Goal: Information Seeking & Learning: Check status

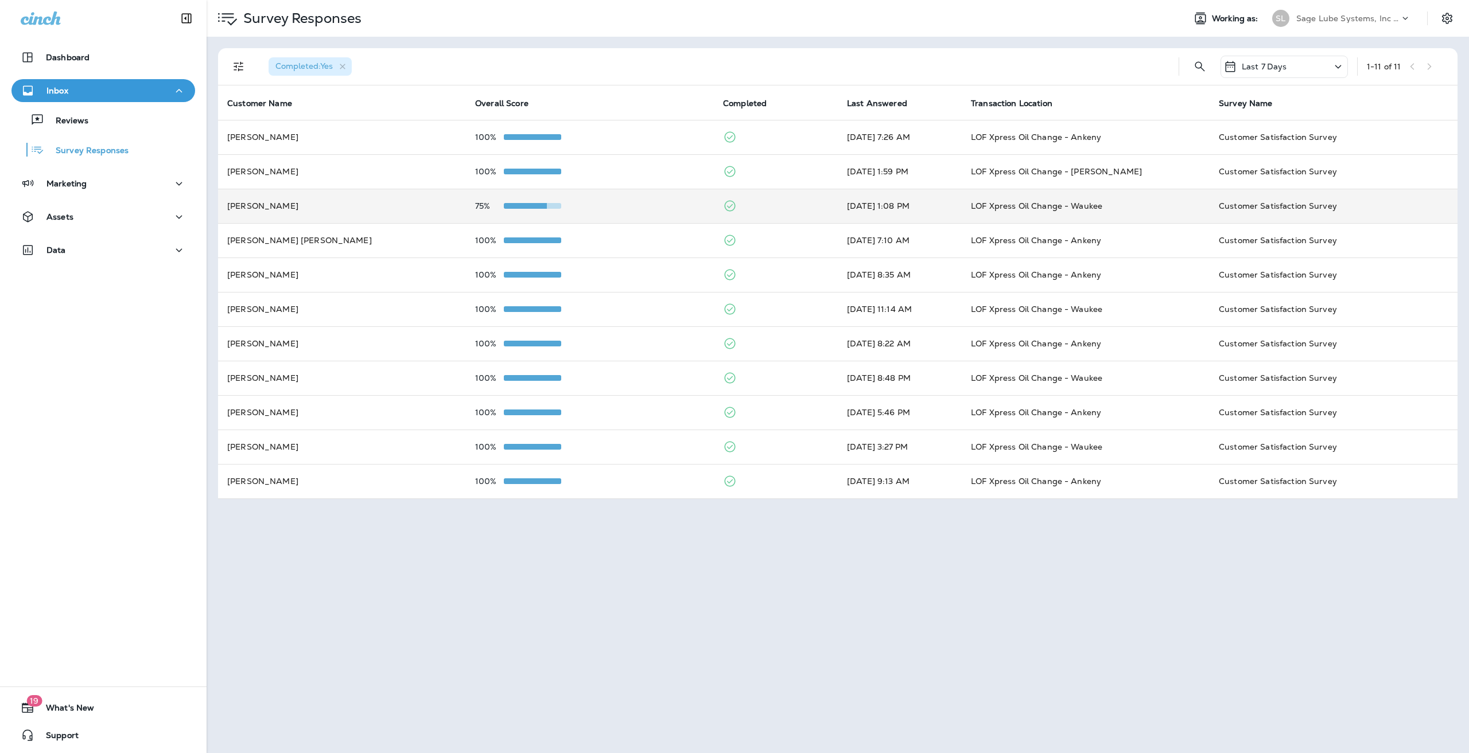
click at [334, 204] on td "[PERSON_NAME]" at bounding box center [342, 206] width 248 height 34
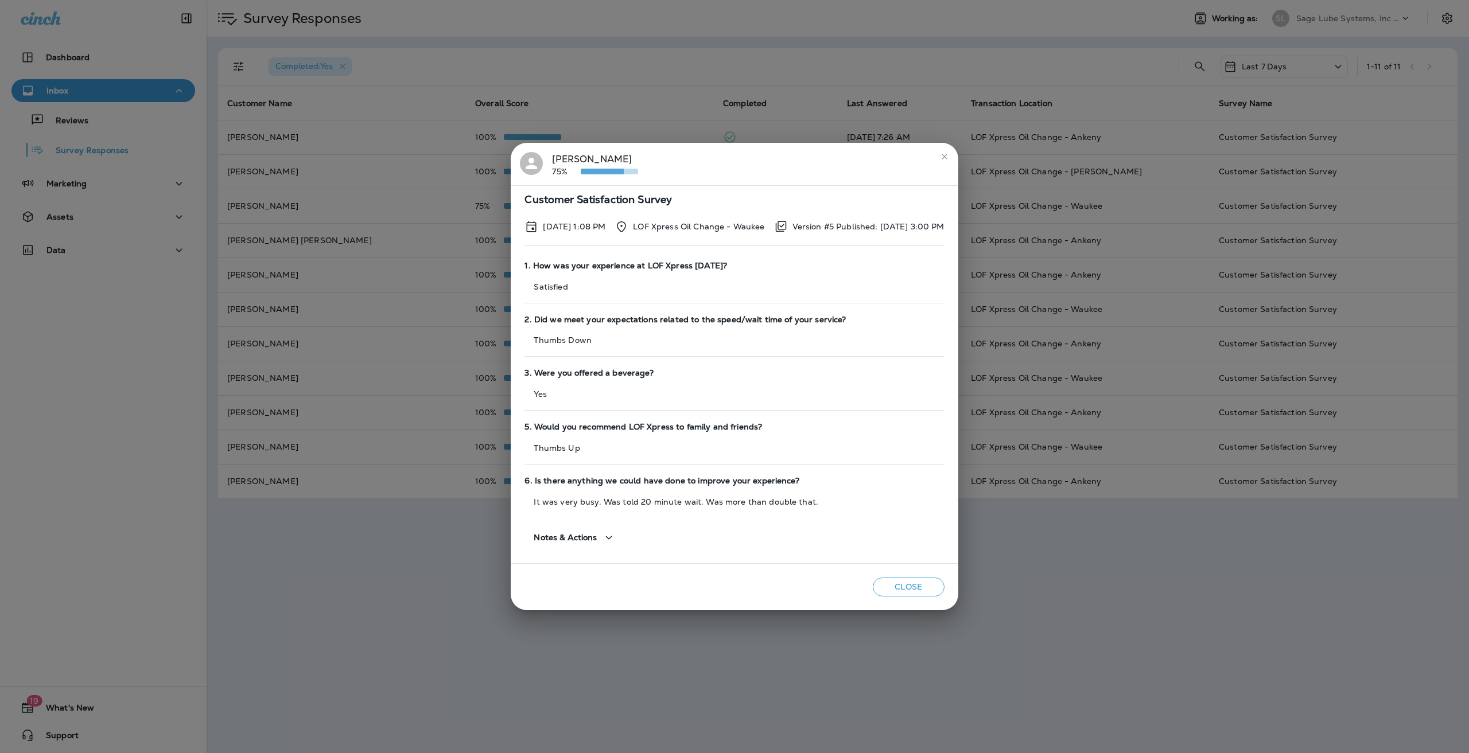
click at [426, 182] on div "[PERSON_NAME] 75% Customer Satisfaction Survey [DATE] 1:08 PM LOF Xpress Oil Ch…" at bounding box center [734, 376] width 1469 height 753
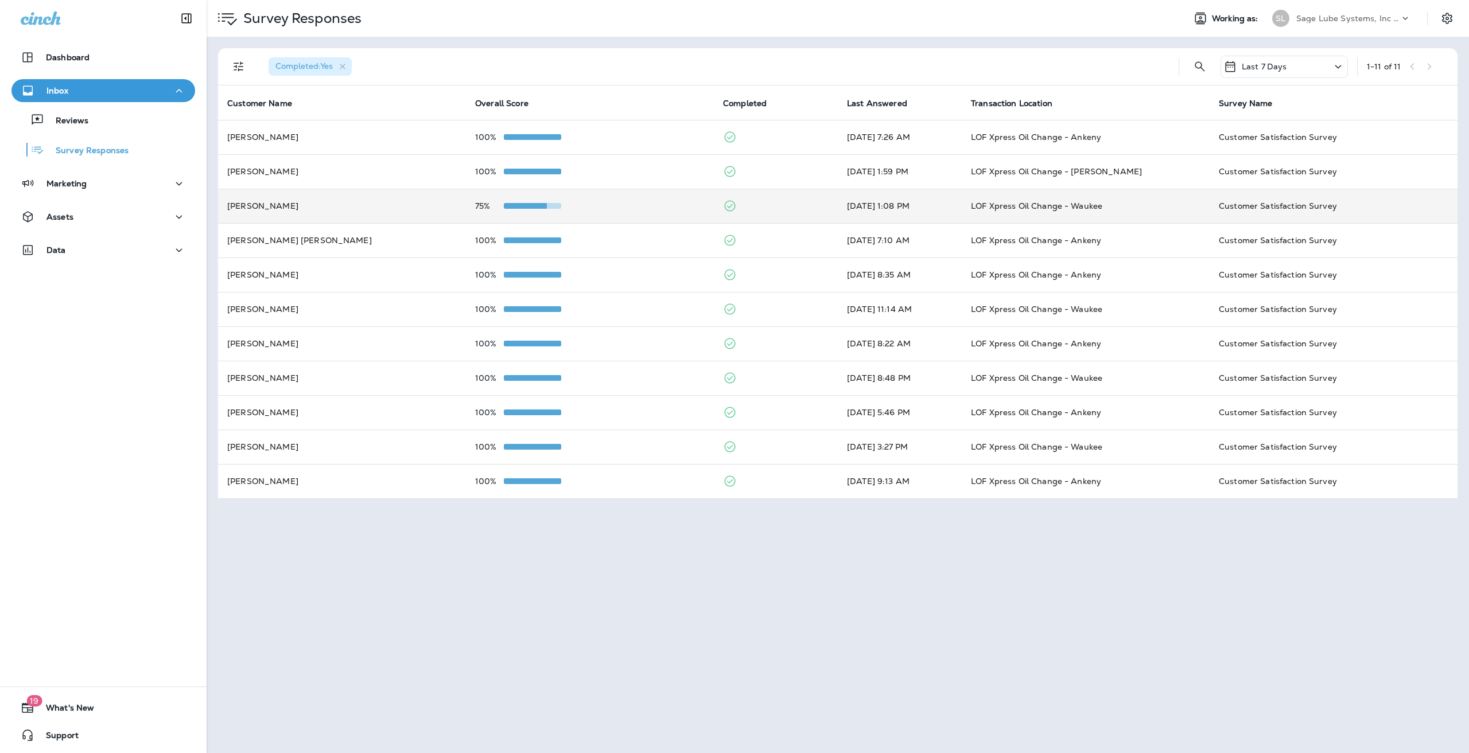
click at [356, 201] on td "[PERSON_NAME]" at bounding box center [342, 206] width 248 height 34
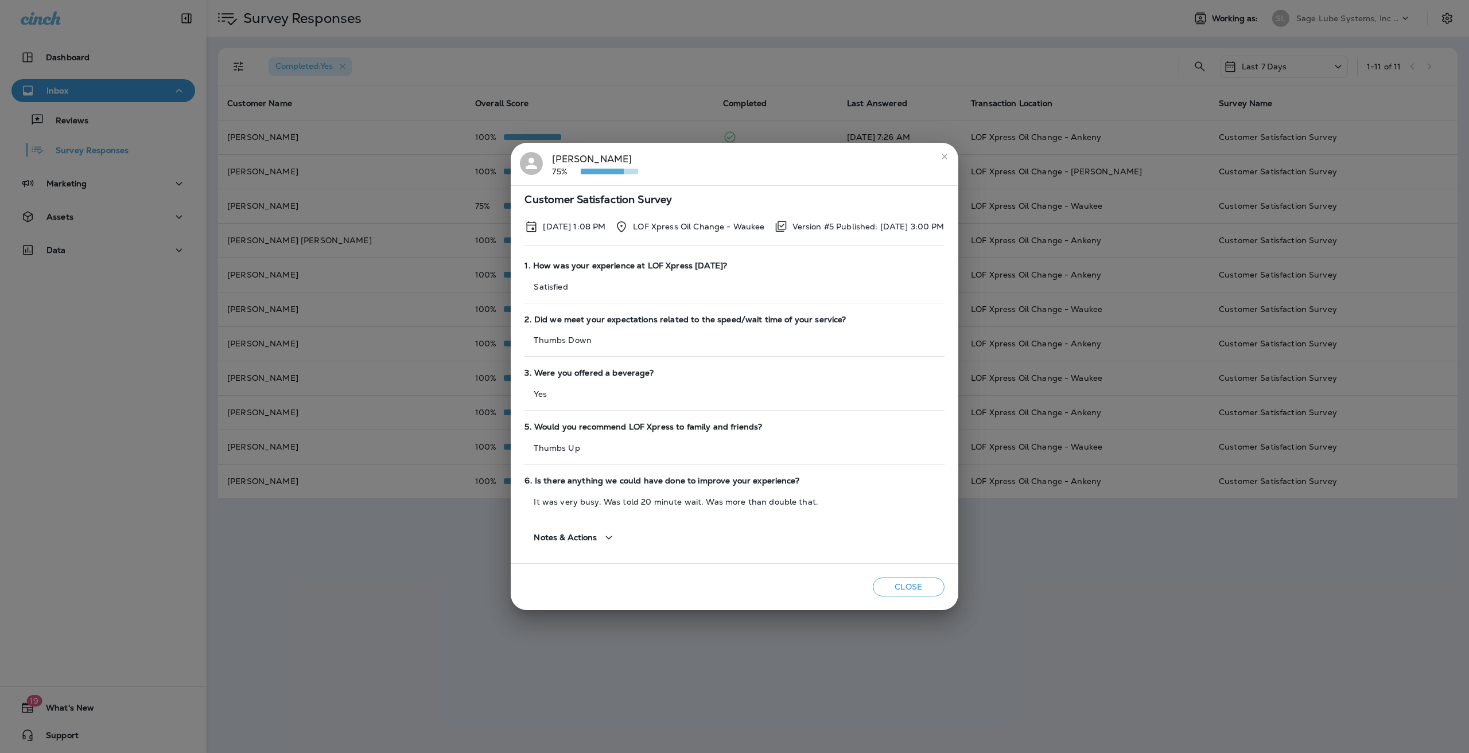
click at [597, 162] on div "[PERSON_NAME] 75%" at bounding box center [595, 164] width 86 height 24
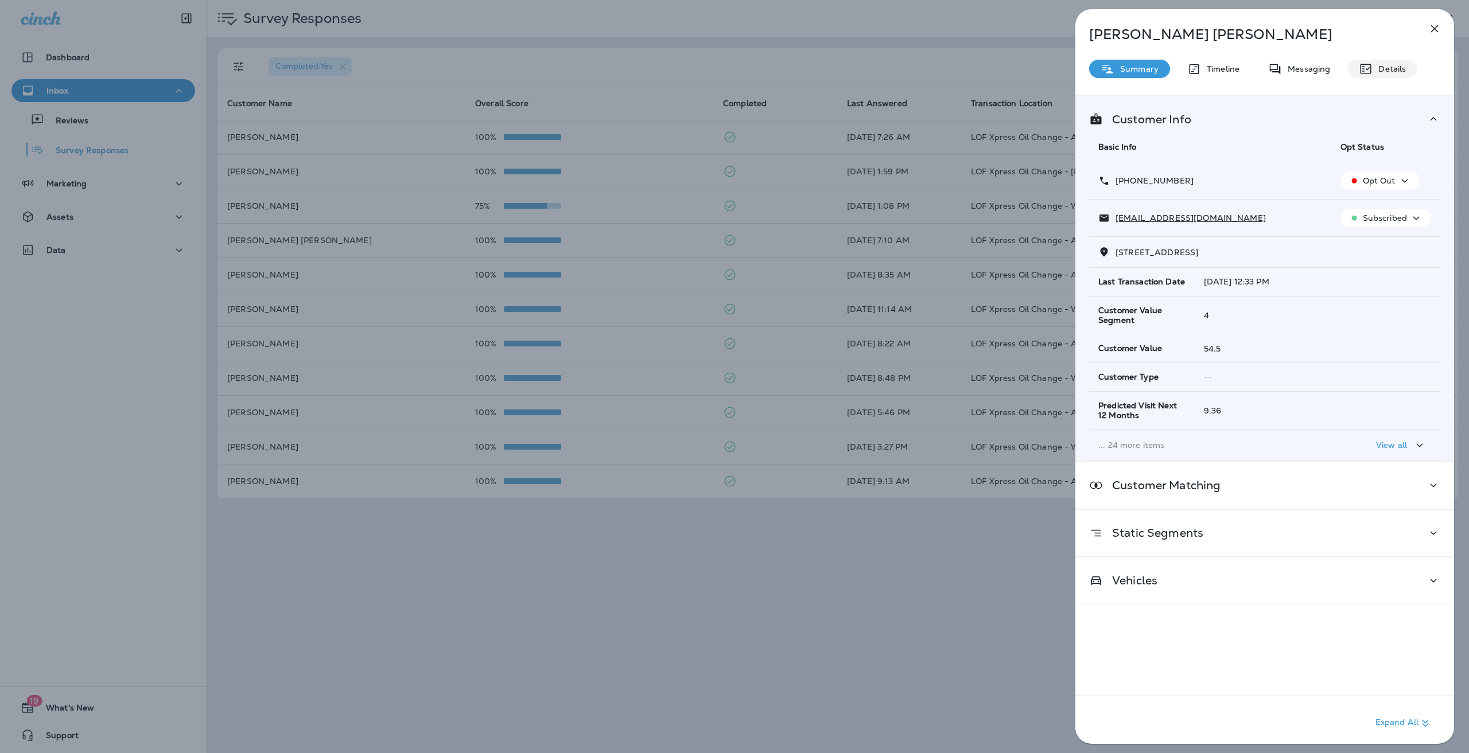
click at [1346, 65] on div "Summary Timeline Messaging Details" at bounding box center [1264, 69] width 379 height 18
click at [1372, 65] on p "Details" at bounding box center [1388, 68] width 33 height 9
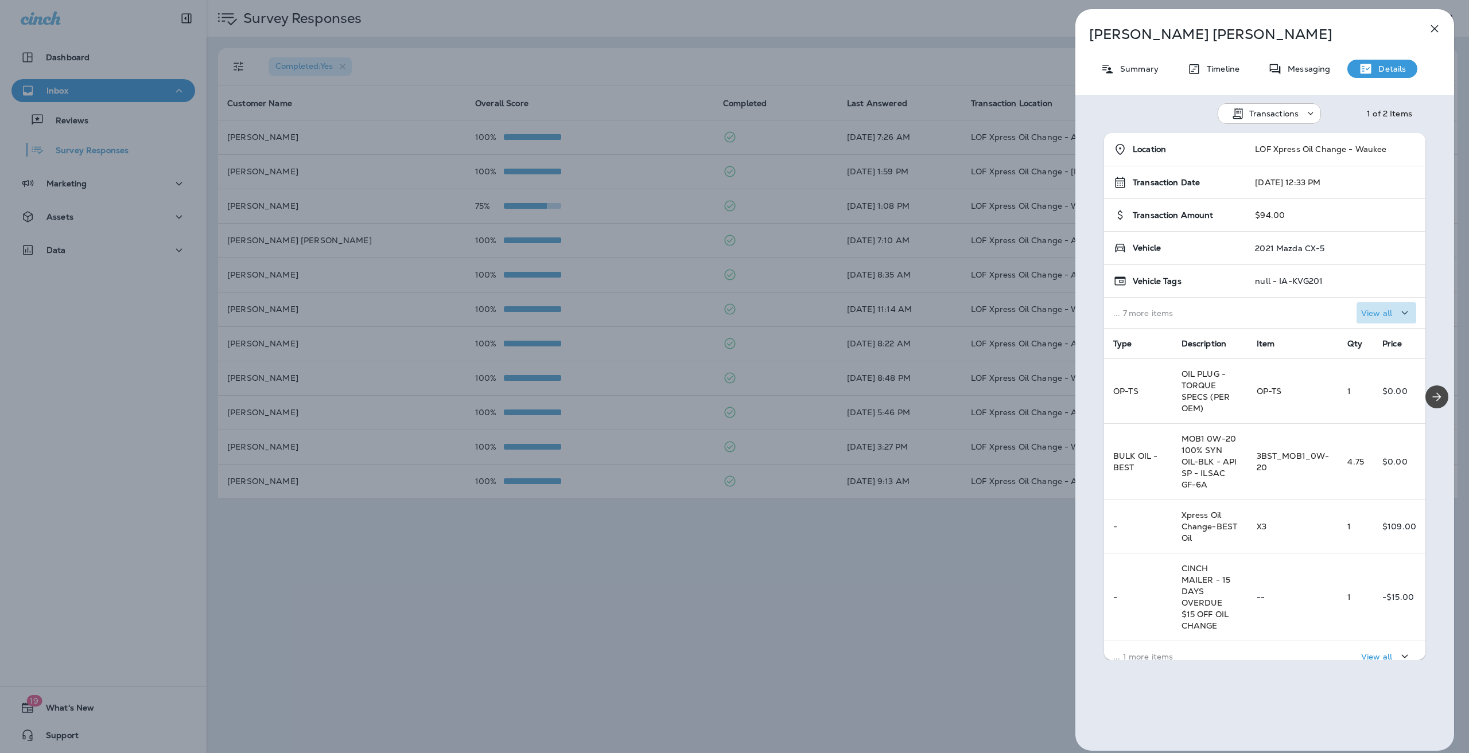
click at [1361, 314] on p "View all" at bounding box center [1376, 313] width 31 height 9
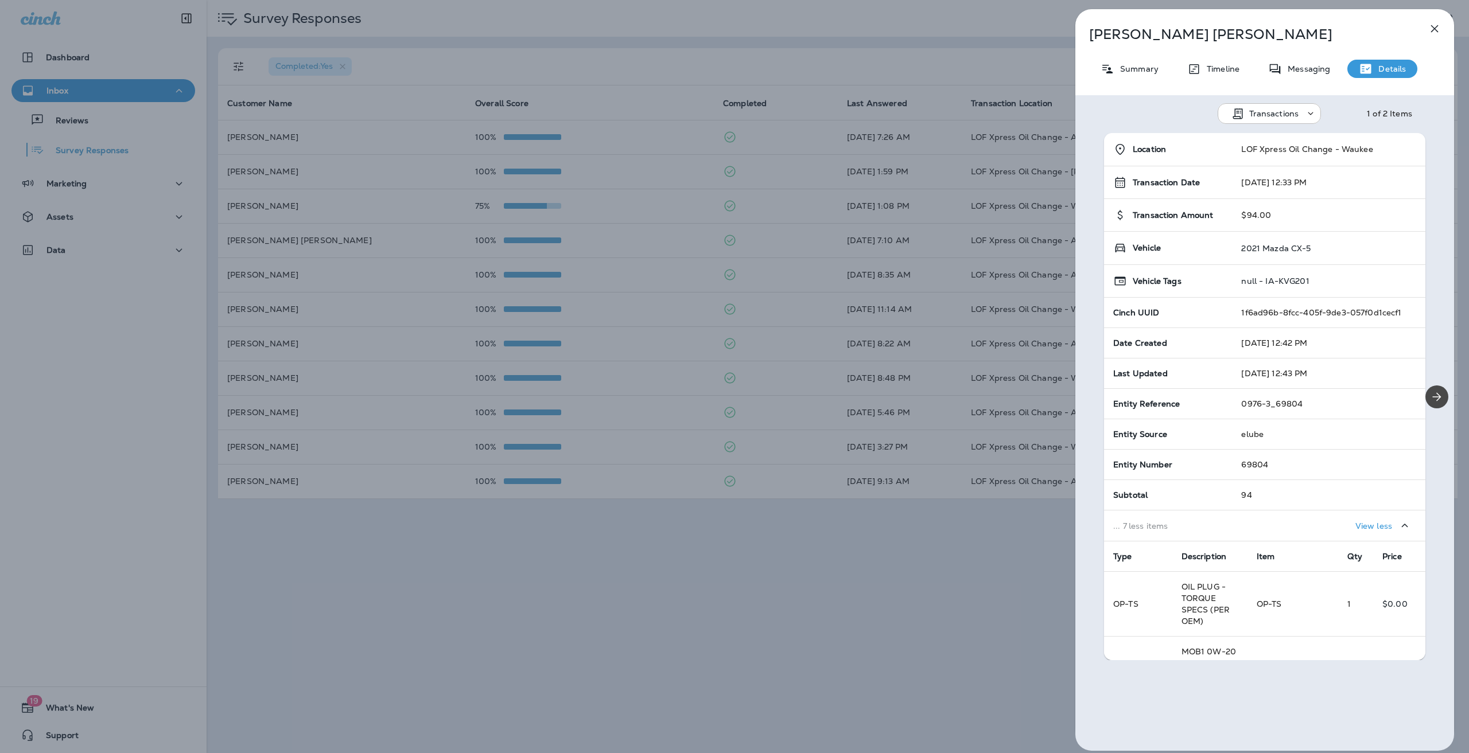
drag, startPoint x: 796, startPoint y: 689, endPoint x: 777, endPoint y: 670, distance: 27.2
click at [796, 689] on div "[PERSON_NAME] Summary Timeline Messaging Details Transactions 1 of 2 Items Loca…" at bounding box center [734, 376] width 1469 height 753
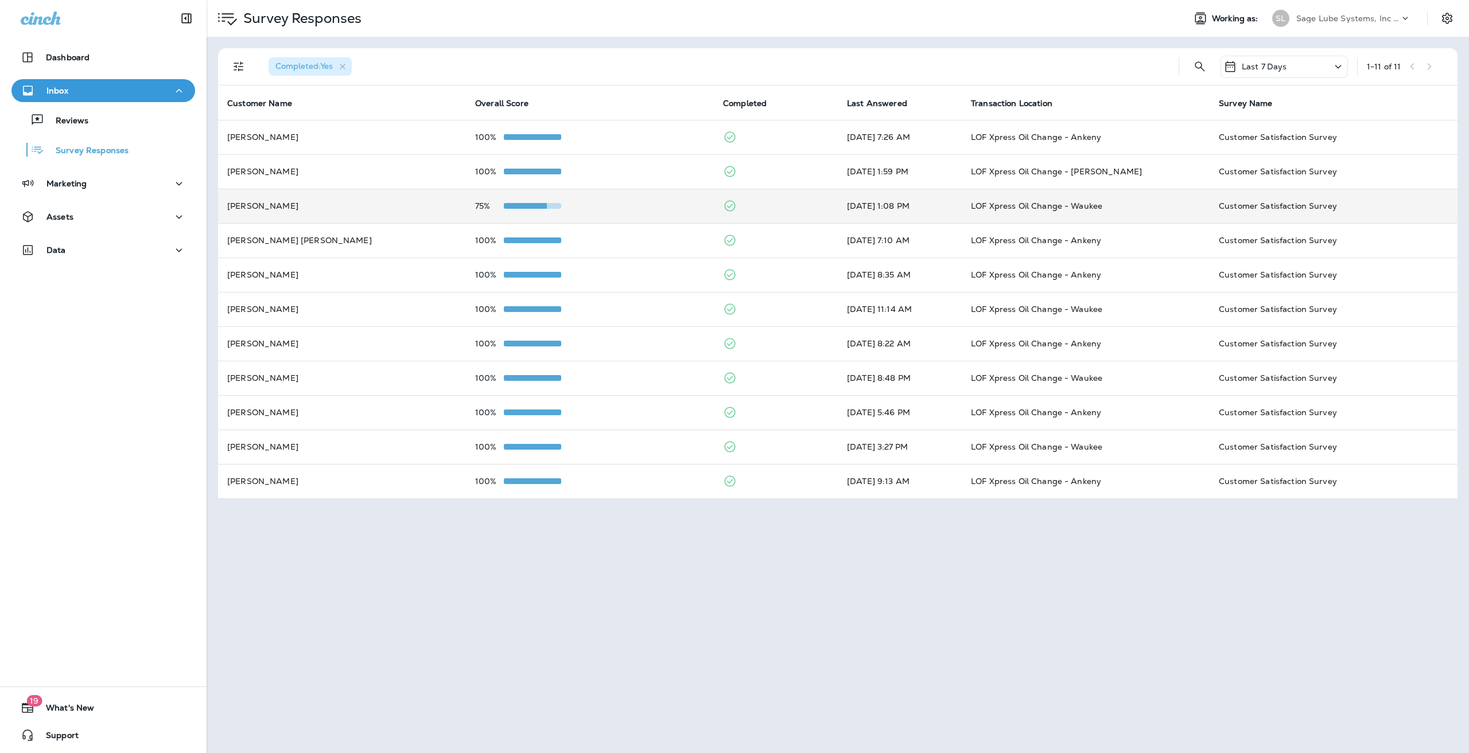
click at [402, 203] on td "[PERSON_NAME]" at bounding box center [342, 206] width 248 height 34
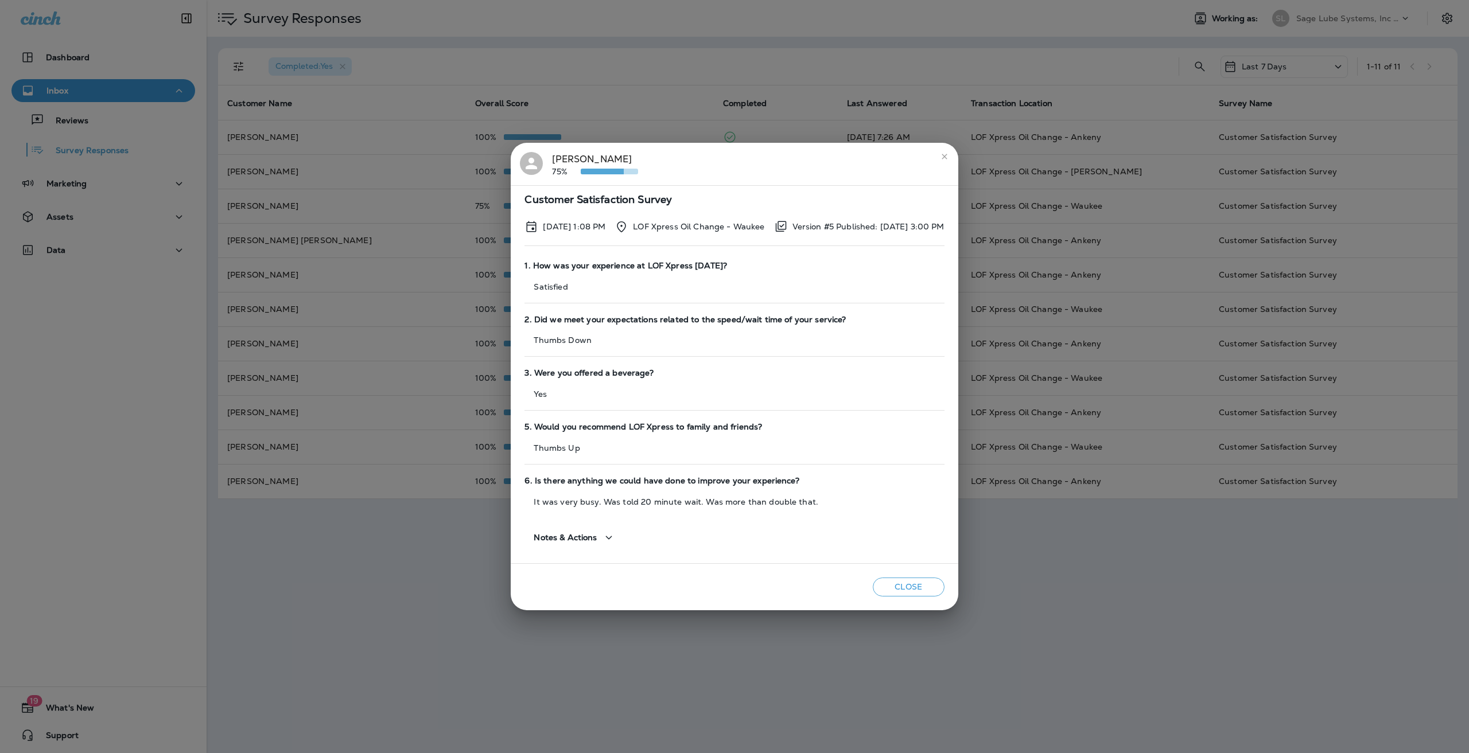
click at [400, 513] on div "[PERSON_NAME] 75% Customer Satisfaction Survey [DATE] 1:08 PM LOF Xpress Oil Ch…" at bounding box center [734, 376] width 1469 height 753
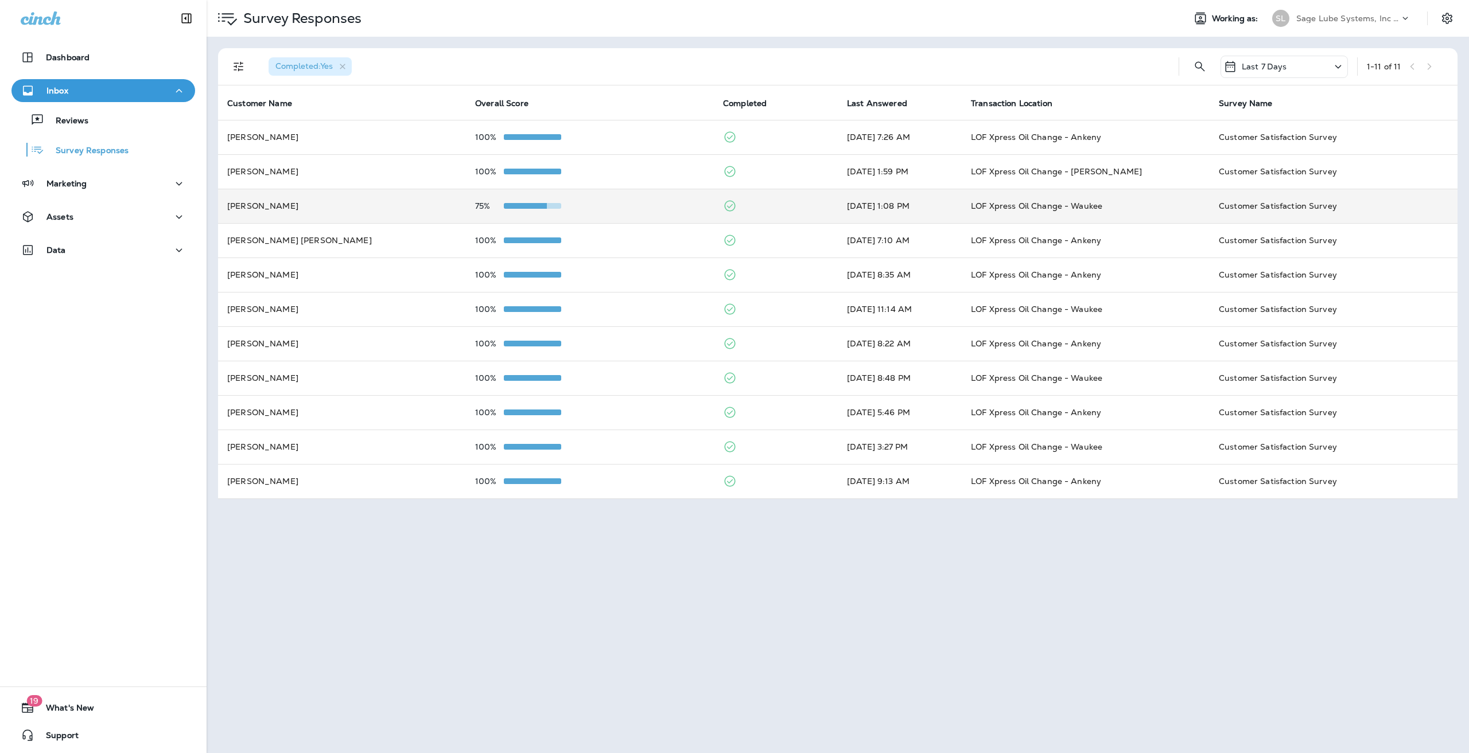
click at [421, 206] on td "[PERSON_NAME]" at bounding box center [342, 206] width 248 height 34
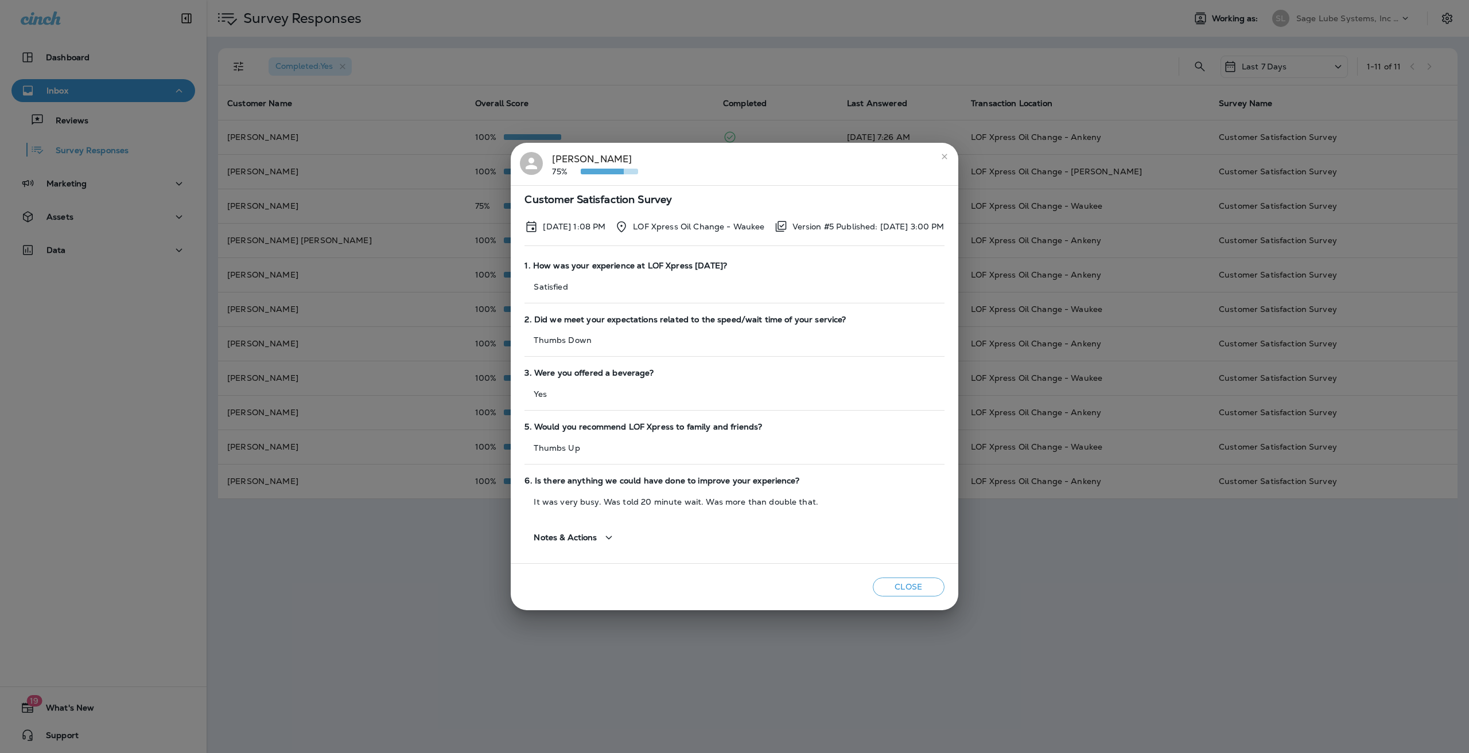
click at [443, 427] on div "[PERSON_NAME] 75% Customer Satisfaction Survey [DATE] 1:08 PM LOF Xpress Oil Ch…" at bounding box center [734, 376] width 1469 height 753
